Goal: Task Accomplishment & Management: Manage account settings

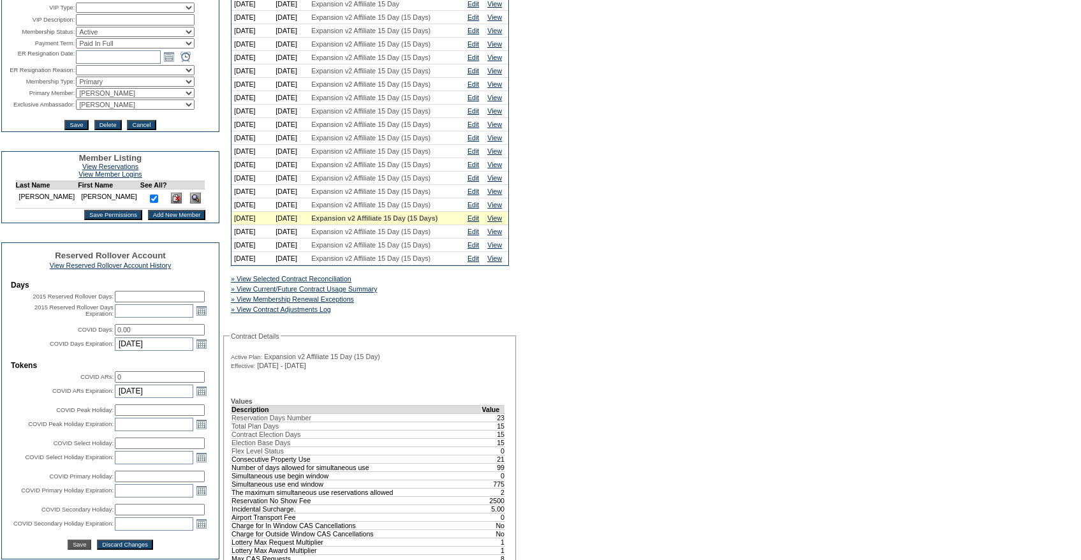
scroll to position [200, 0]
click at [349, 293] on link "» View Current/Future Contract Usage Summary" at bounding box center [304, 290] width 147 height 8
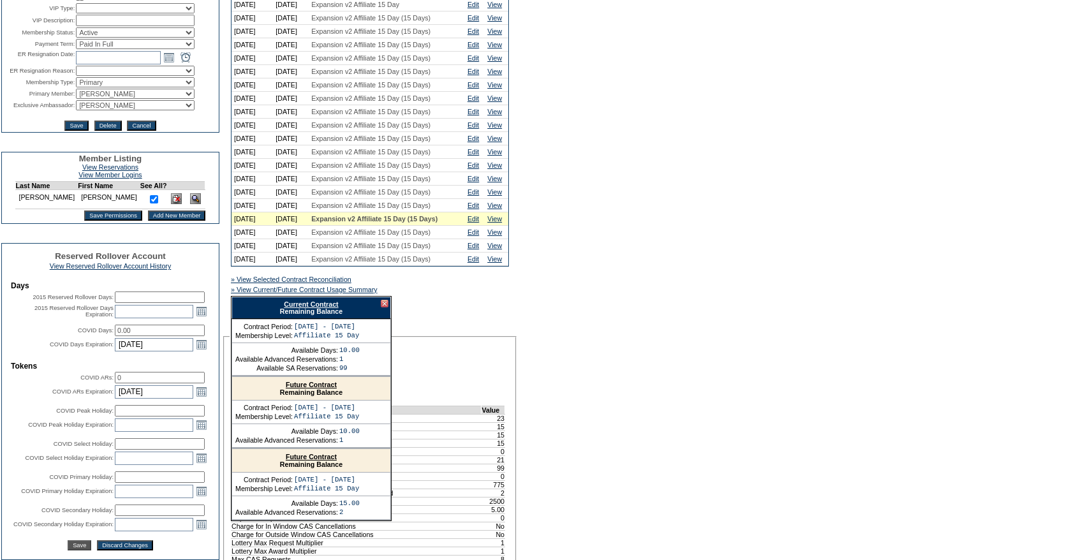
click at [309, 308] on link "Current Contract" at bounding box center [311, 304] width 54 height 8
click at [481, 226] on td "Edit" at bounding box center [475, 218] width 20 height 13
click at [479, 223] on link "Edit" at bounding box center [472, 219] width 11 height 8
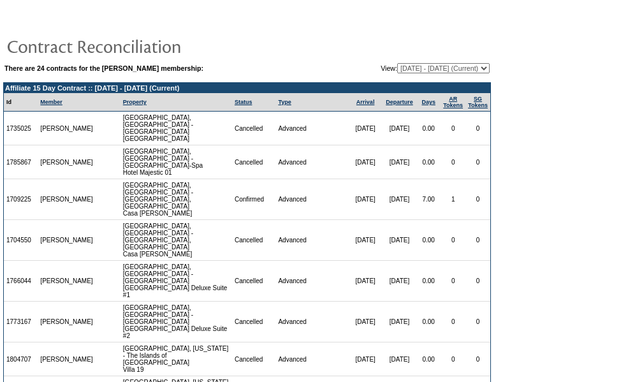
click at [409, 69] on select "05/19/05 - 05/31/06 06/01/06 - 05/31/07 06/01/07 - 05/31/08 06/01/08 - 05/31/09…" at bounding box center [443, 68] width 92 height 10
select select "122970"
click at [397, 63] on select "05/19/05 - 05/31/06 06/01/06 - 05/31/07 06/01/07 - 05/31/08 06/01/08 - 05/31/09…" at bounding box center [443, 68] width 92 height 10
